Goal: Information Seeking & Learning: Learn about a topic

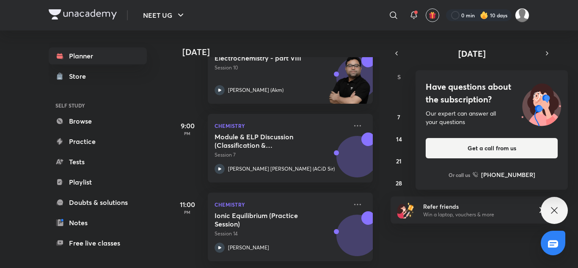
scroll to position [314, 0]
click at [554, 217] on div "Have questions about the subscription? Our expert can answer all your questions…" at bounding box center [554, 210] width 27 height 27
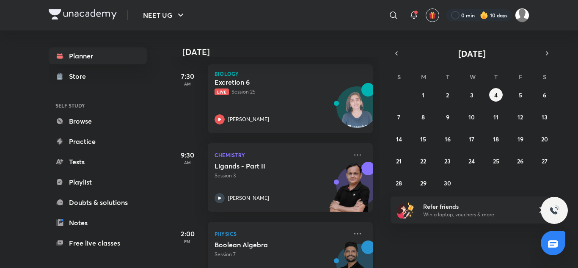
scroll to position [0, 0]
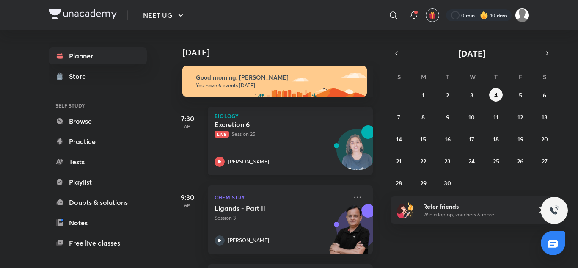
click at [294, 155] on div "Excretion 6 Live Session 25 Dr. Rakshita Singh" at bounding box center [281, 143] width 133 height 47
click at [255, 138] on div "Excretion 6 Live Session 25 Dr. Rakshita Singh" at bounding box center [281, 143] width 133 height 47
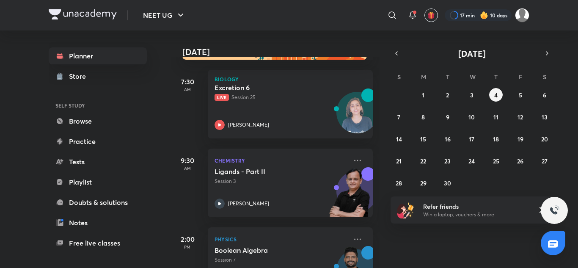
scroll to position [40, 0]
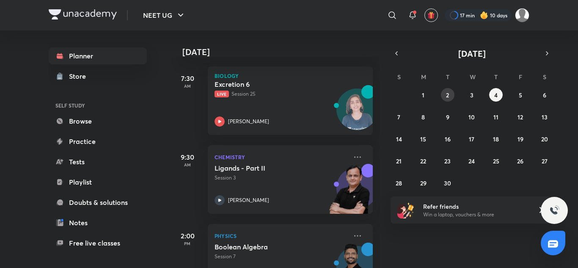
click at [451, 94] on button "2" at bounding box center [448, 95] width 14 height 14
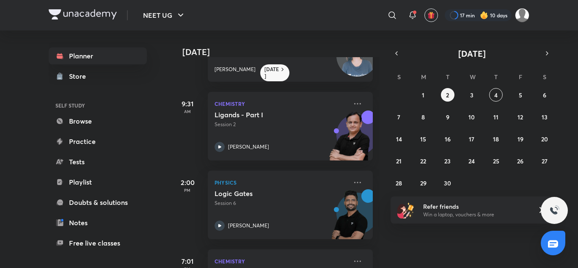
scroll to position [54, 0]
click at [353, 106] on icon at bounding box center [358, 104] width 10 height 10
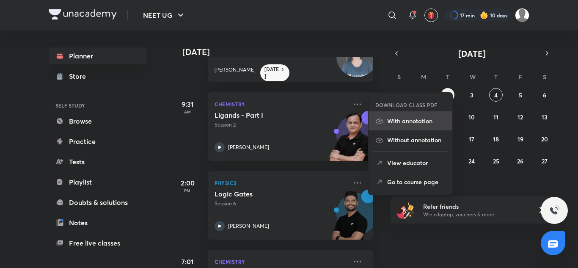
click at [377, 117] on icon at bounding box center [380, 121] width 8 height 8
